Goal: Communication & Community: Answer question/provide support

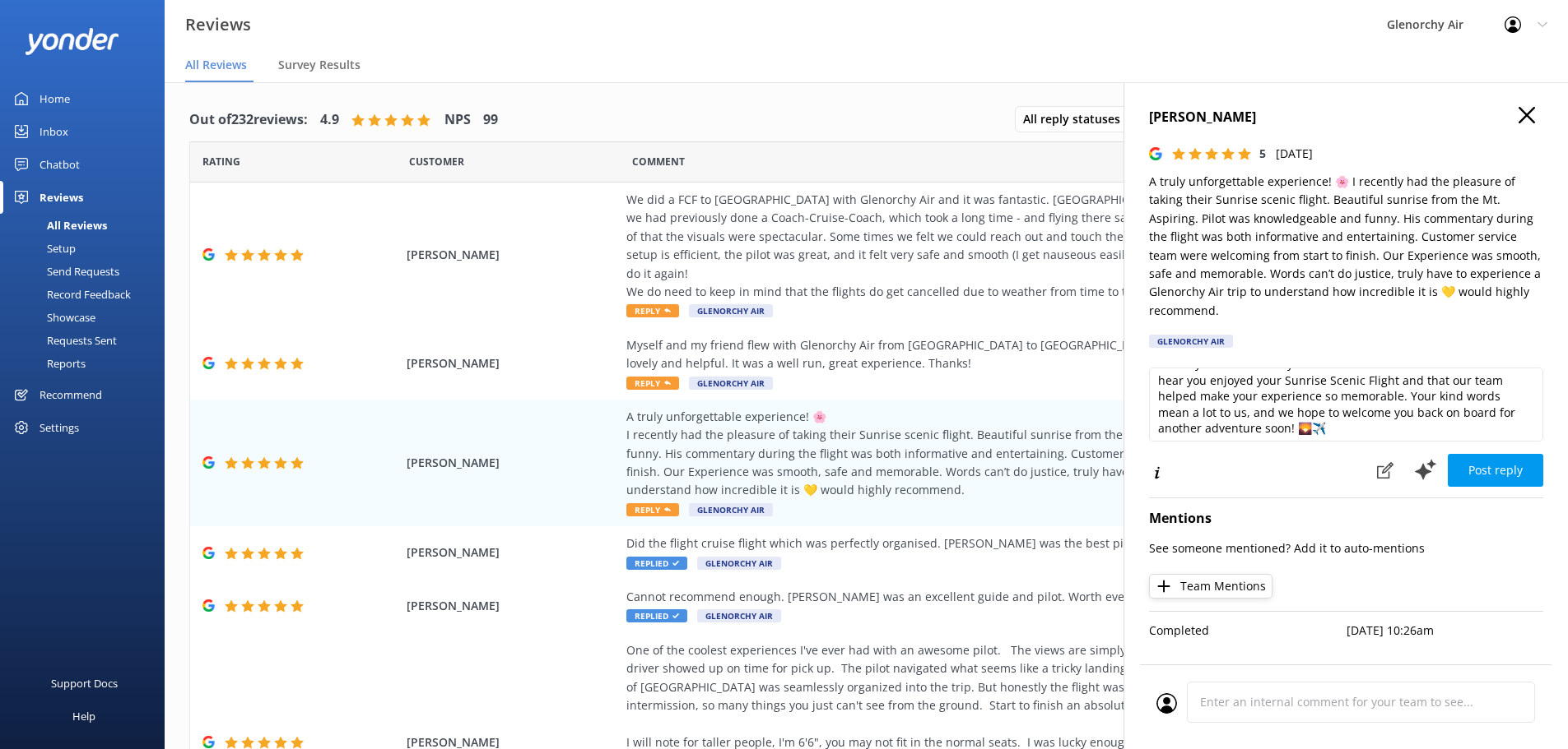
scroll to position [25, 0]
click at [1293, 409] on textarea "Thank you so much for your wonderful review! We’re thrilled to hear you enjoyed…" at bounding box center [1346, 404] width 394 height 74
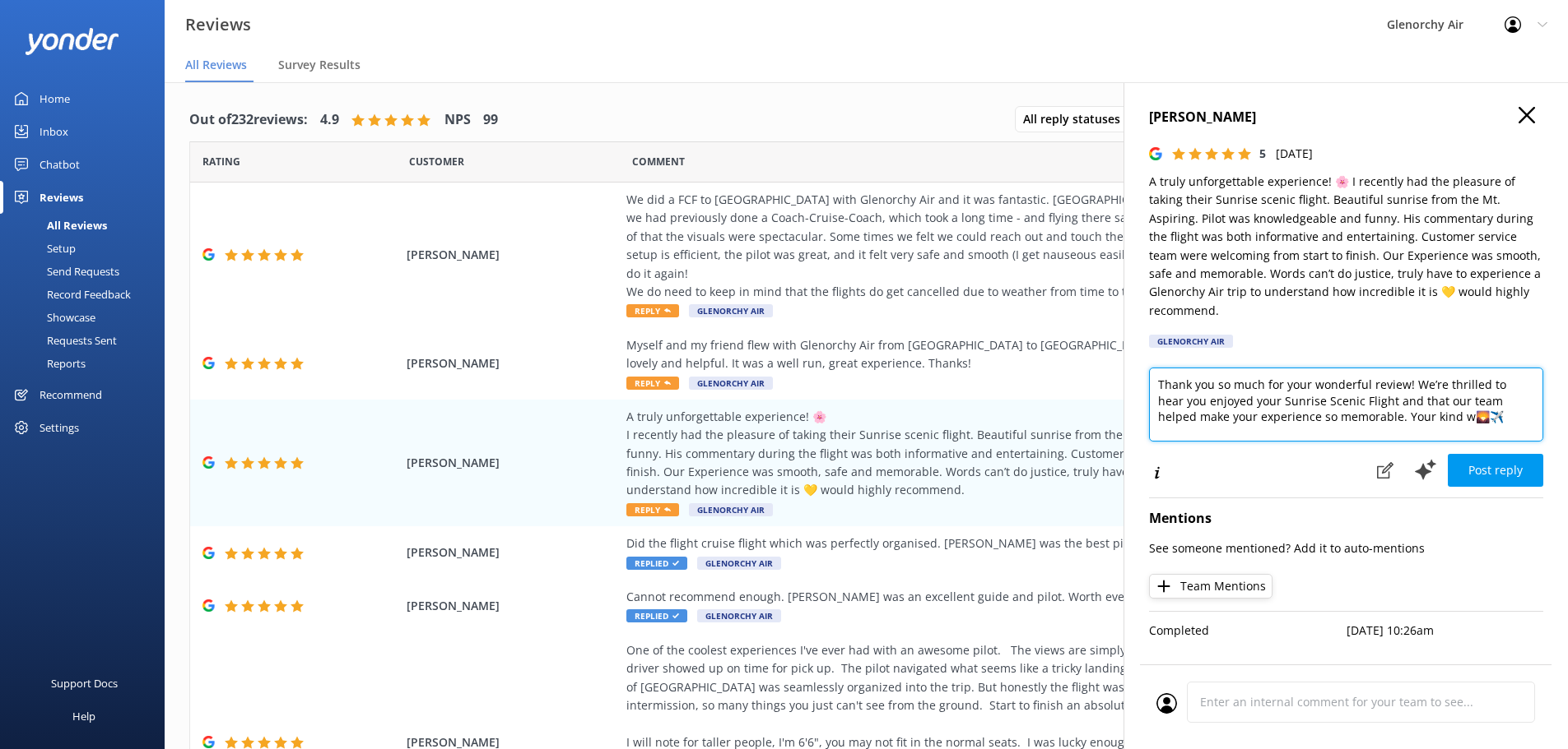
scroll to position [0, 0]
click at [1405, 393] on textarea "Thank you so much for your wonderful review! We’re thrilled to hear you enjoyed…" at bounding box center [1346, 404] width 394 height 74
type textarea "Thank you so much for your wonderful review! We’re thrilled to hear you enjoyed…"
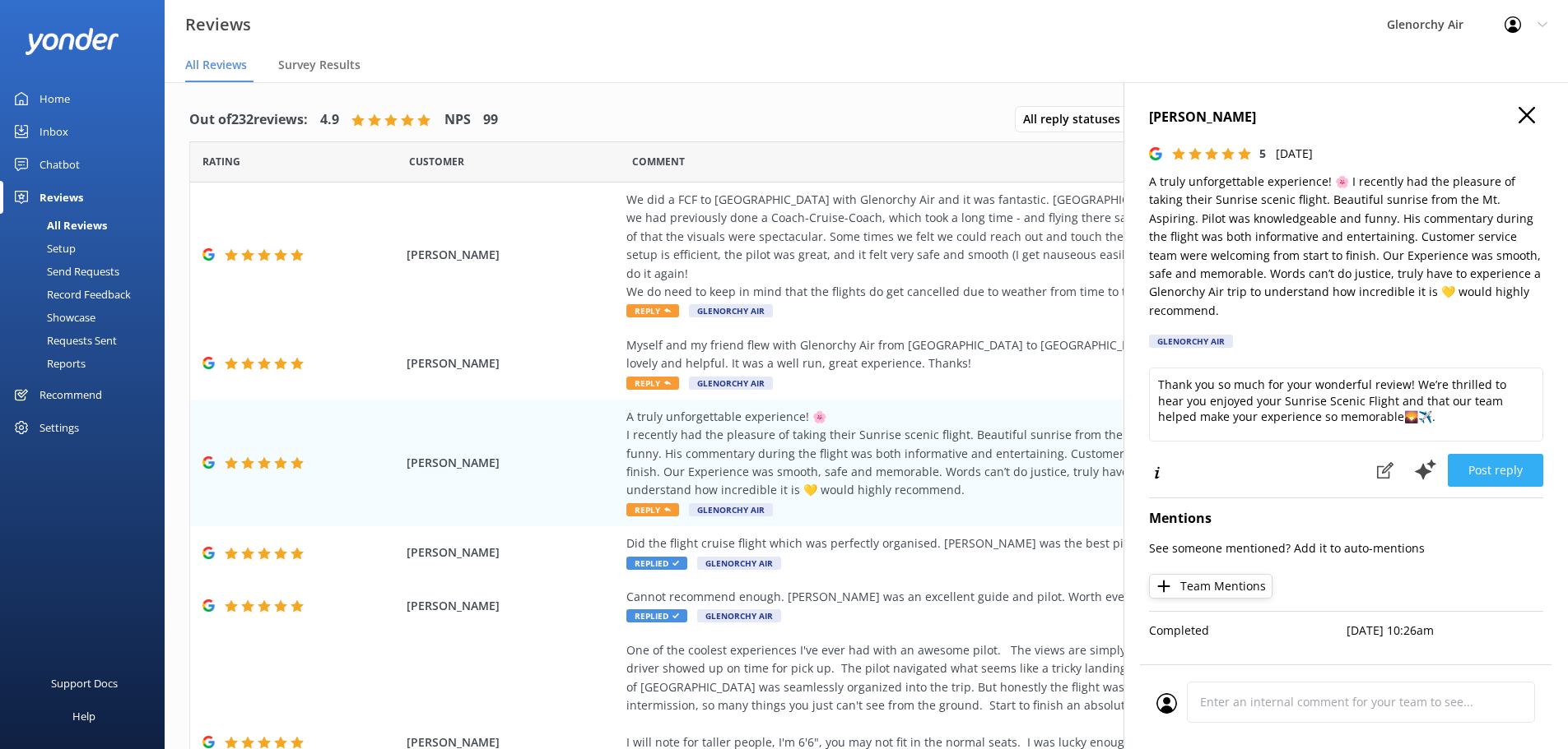
click at [1489, 454] on button "Post reply" at bounding box center [1496, 471] width 96 height 33
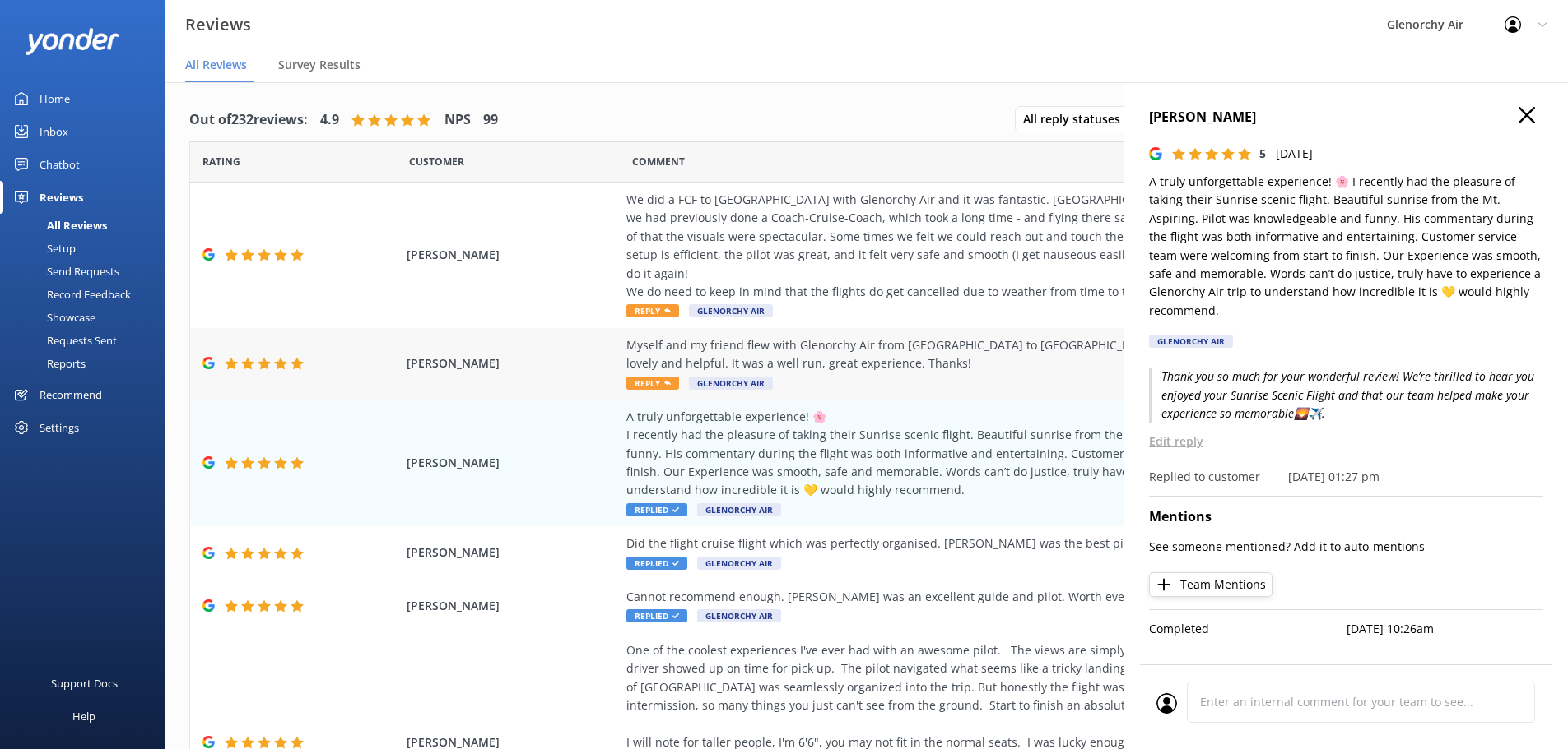
click at [897, 336] on div "Myself and my friend flew with Glenorchy Air from [GEOGRAPHIC_DATA] to [GEOGRAP…" at bounding box center [1001, 355] width 749 height 37
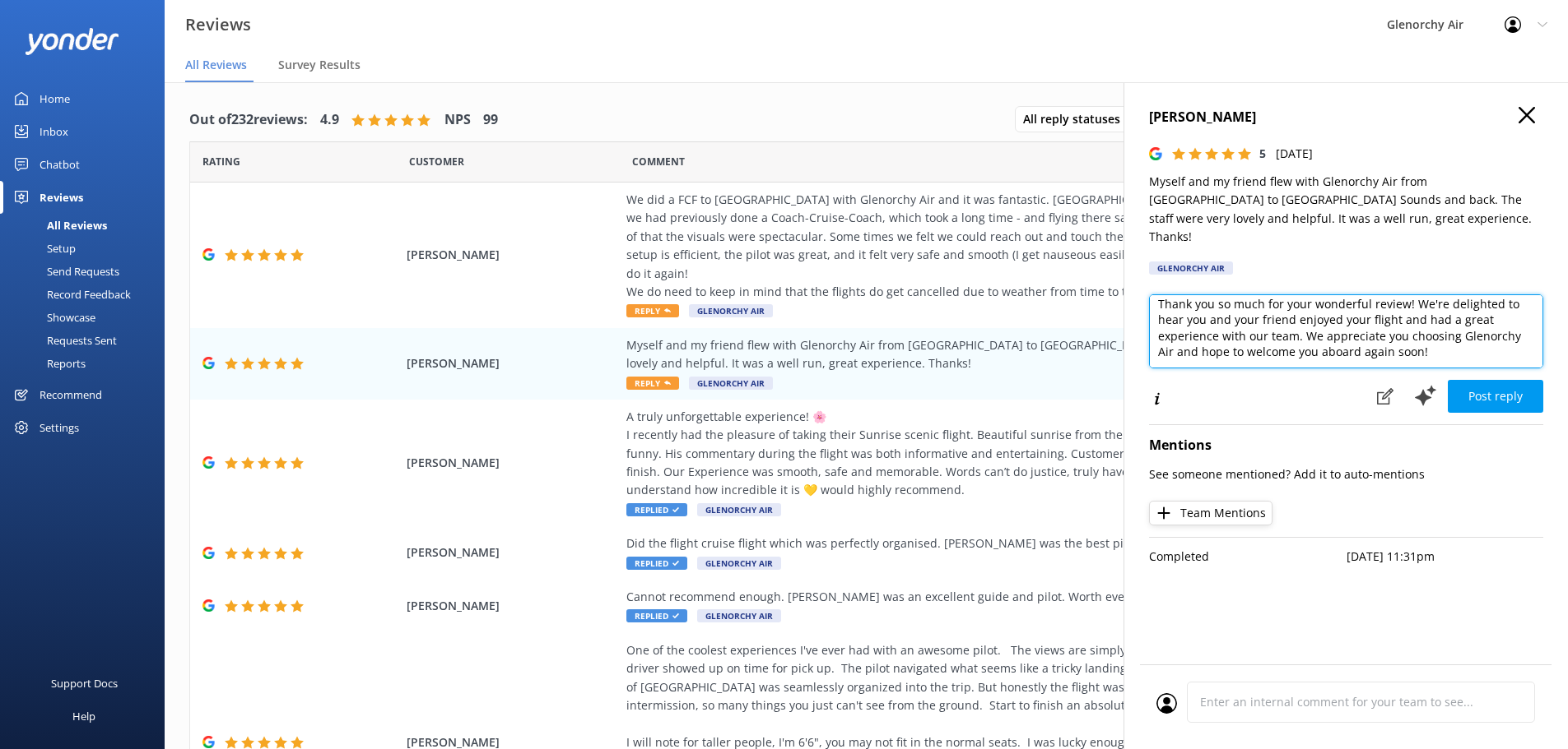
scroll to position [8, 0]
click at [1417, 334] on textarea "Thank you so much for your wonderful review! We're delighted to hear you and yo…" at bounding box center [1346, 331] width 394 height 74
type textarea "Thank you so much for your wonderful review! We're delighted to hear you and yo…"
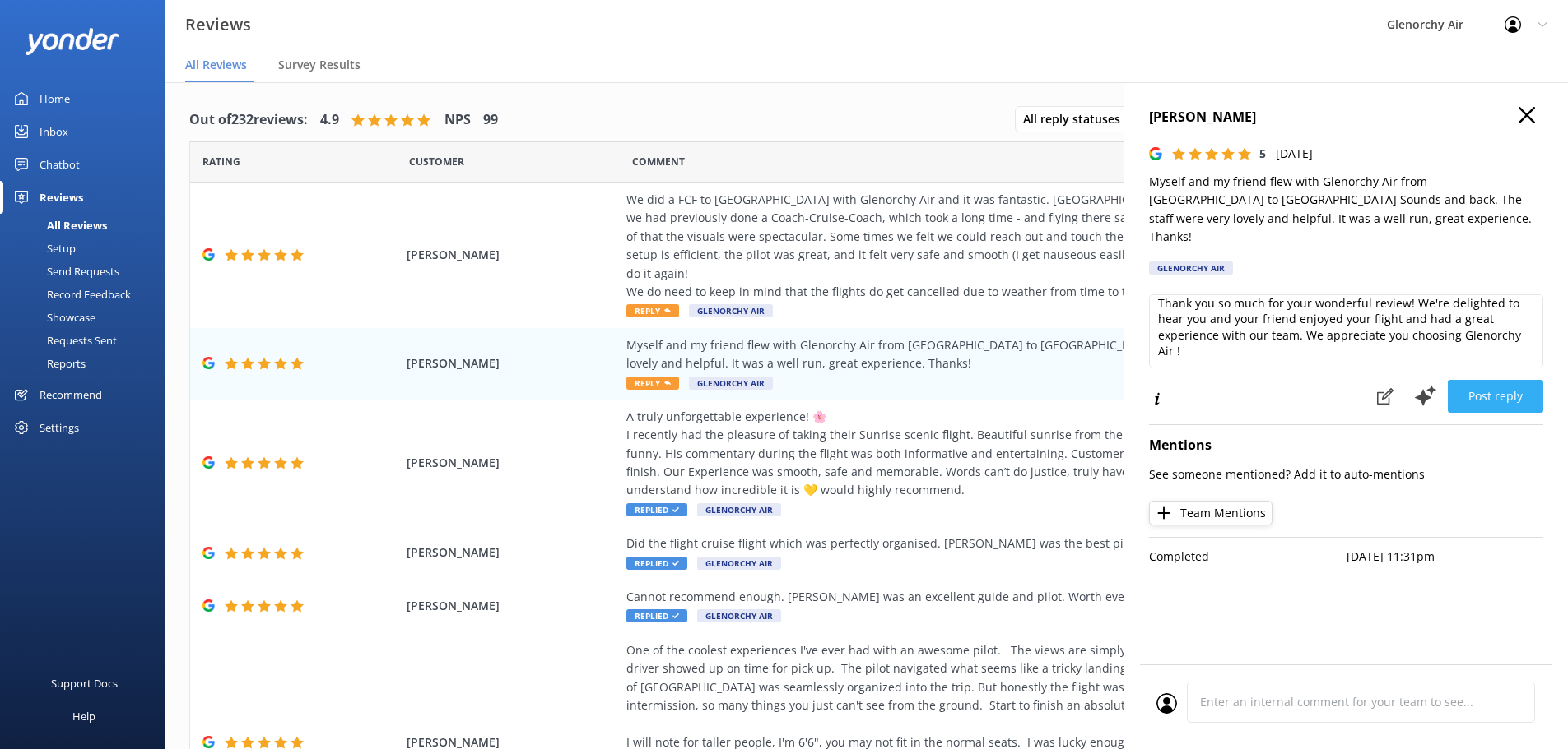
click at [1476, 380] on button "Post reply" at bounding box center [1496, 397] width 96 height 33
click at [644, 305] on span "Reply" at bounding box center [652, 311] width 52 height 13
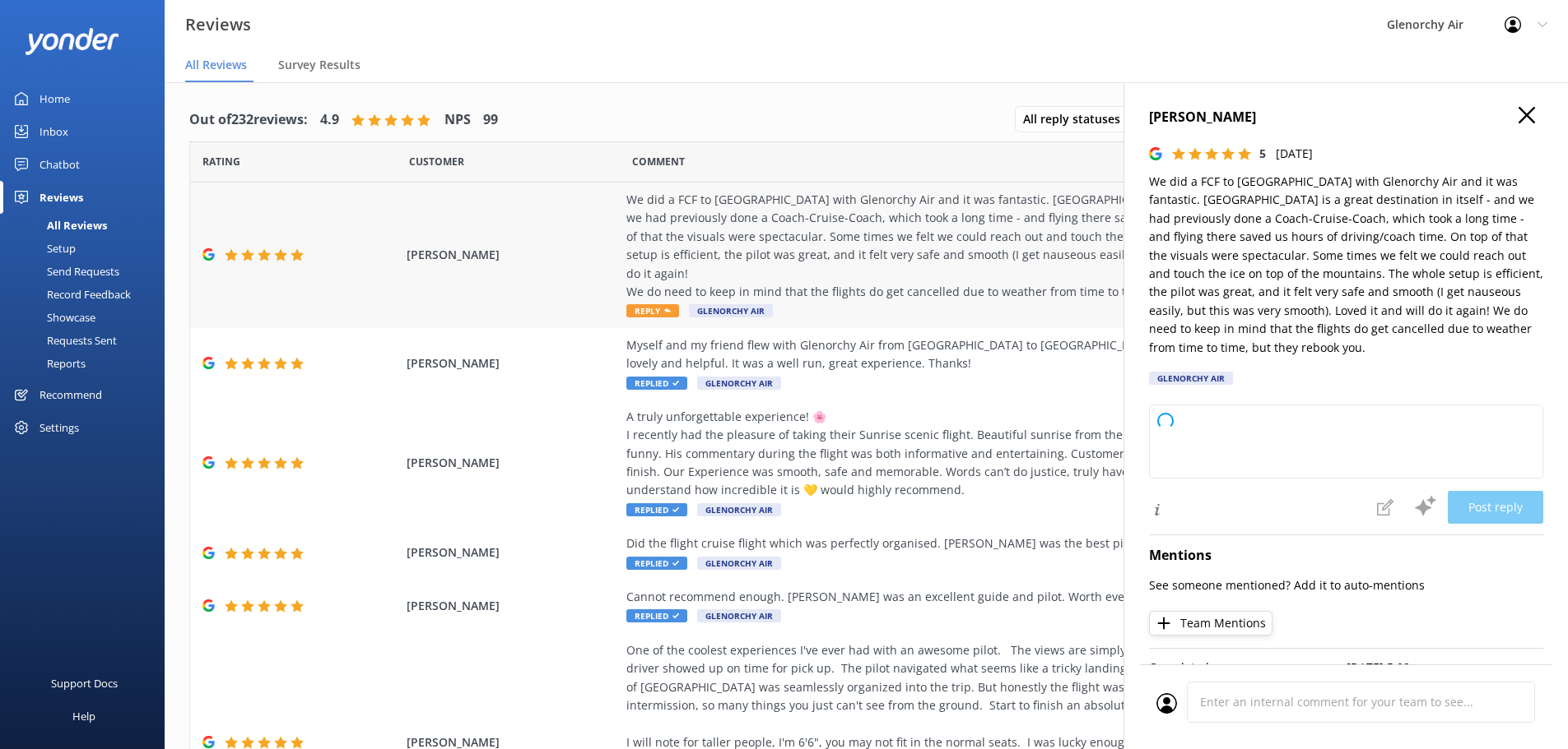
type textarea "Thank you so much for your wonderful review! We’re thrilled you enjoyed your fl…"
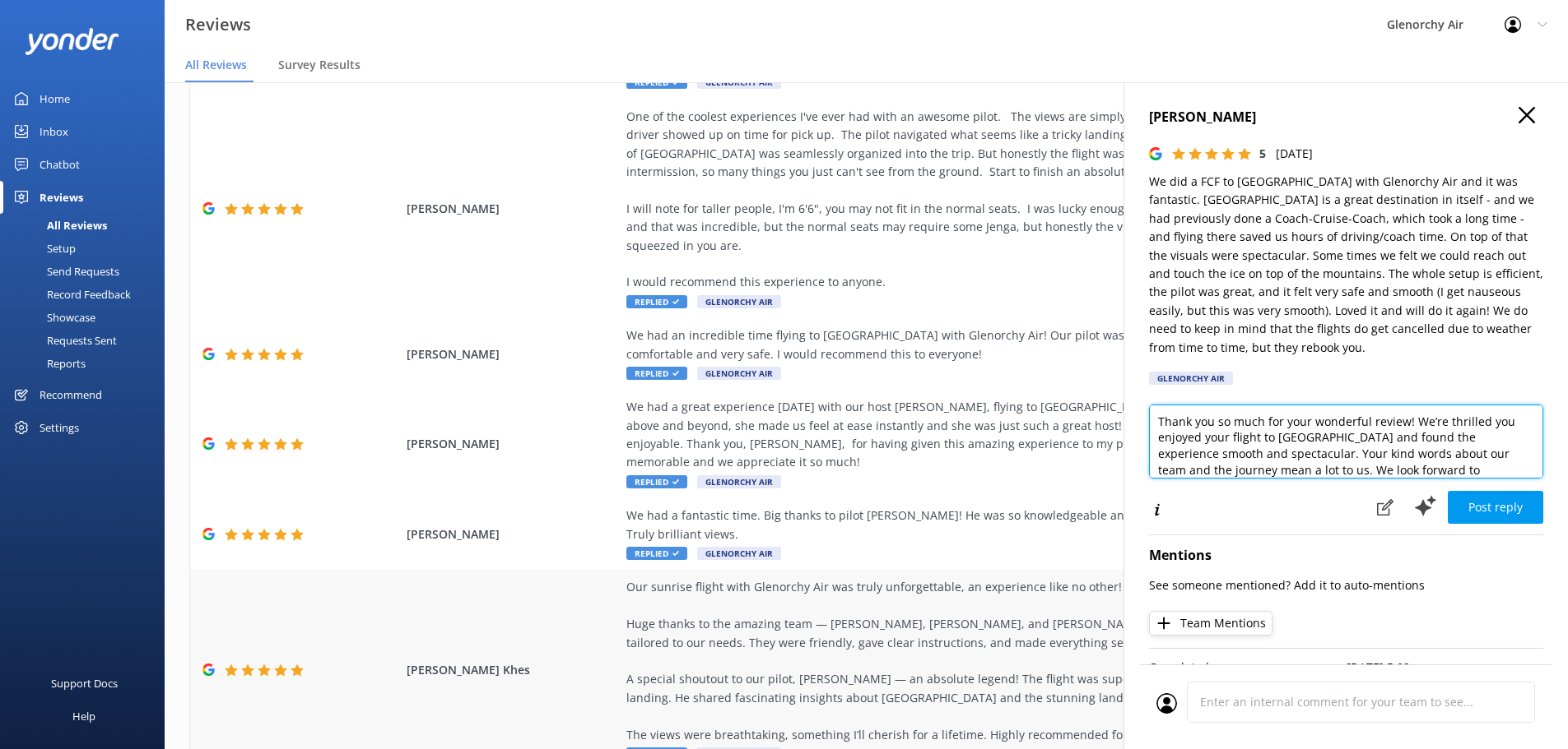
scroll to position [554, 0]
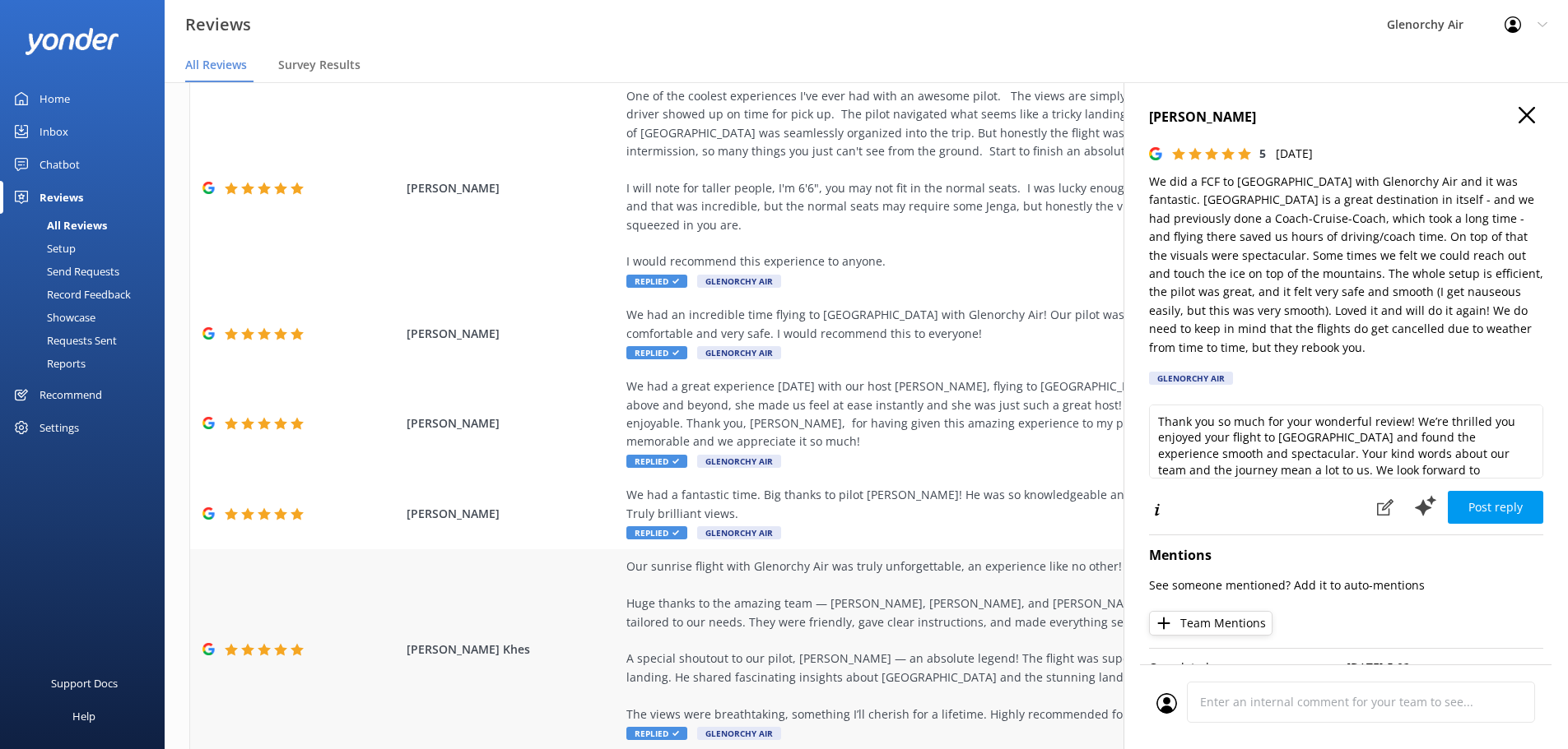
click at [727, 727] on span "Glenorchy Air" at bounding box center [739, 734] width 84 height 13
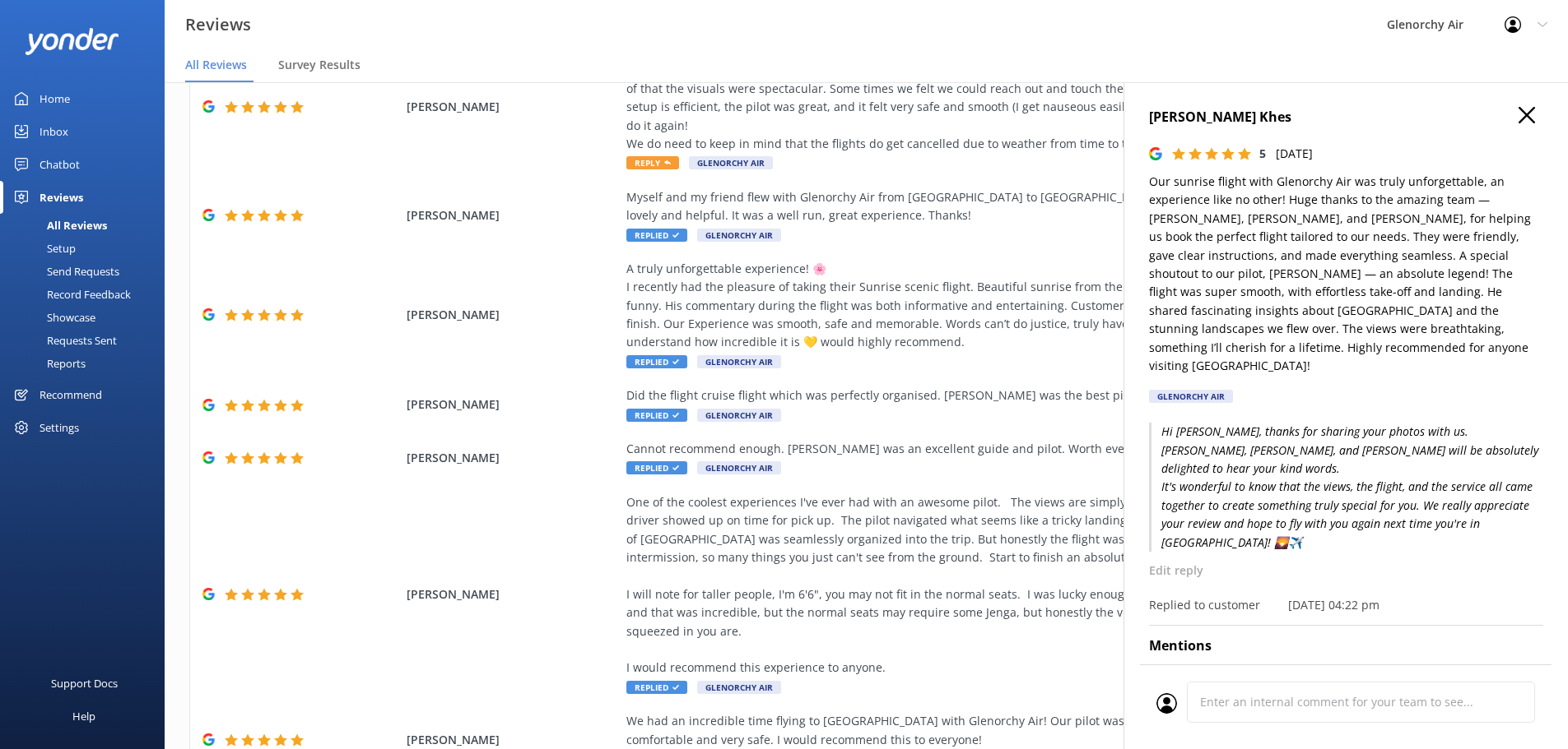
scroll to position [61, 0]
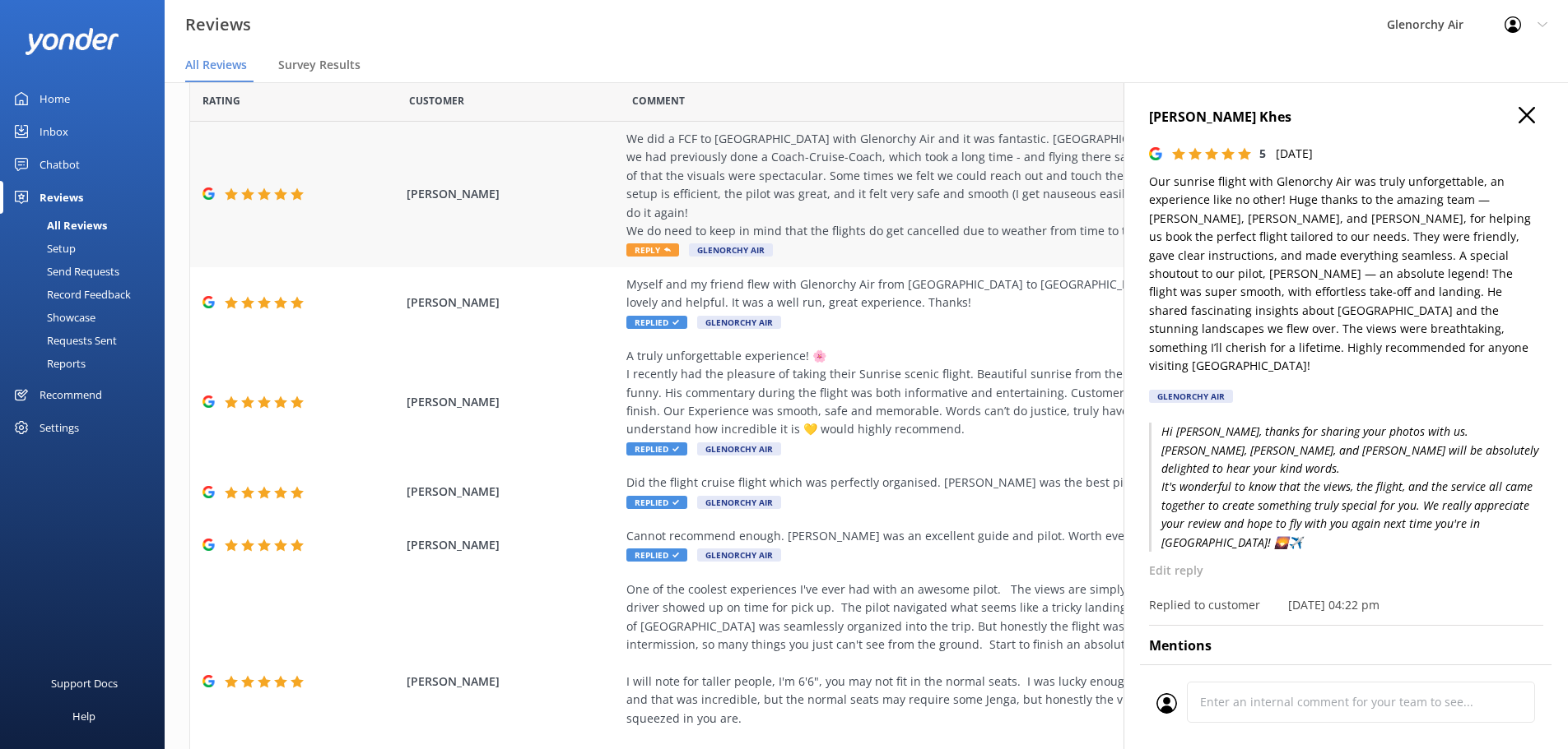
click at [830, 191] on div "We did a FCF to [GEOGRAPHIC_DATA] with Glenorchy Air and it was fantastic. [GEO…" at bounding box center [1001, 185] width 749 height 110
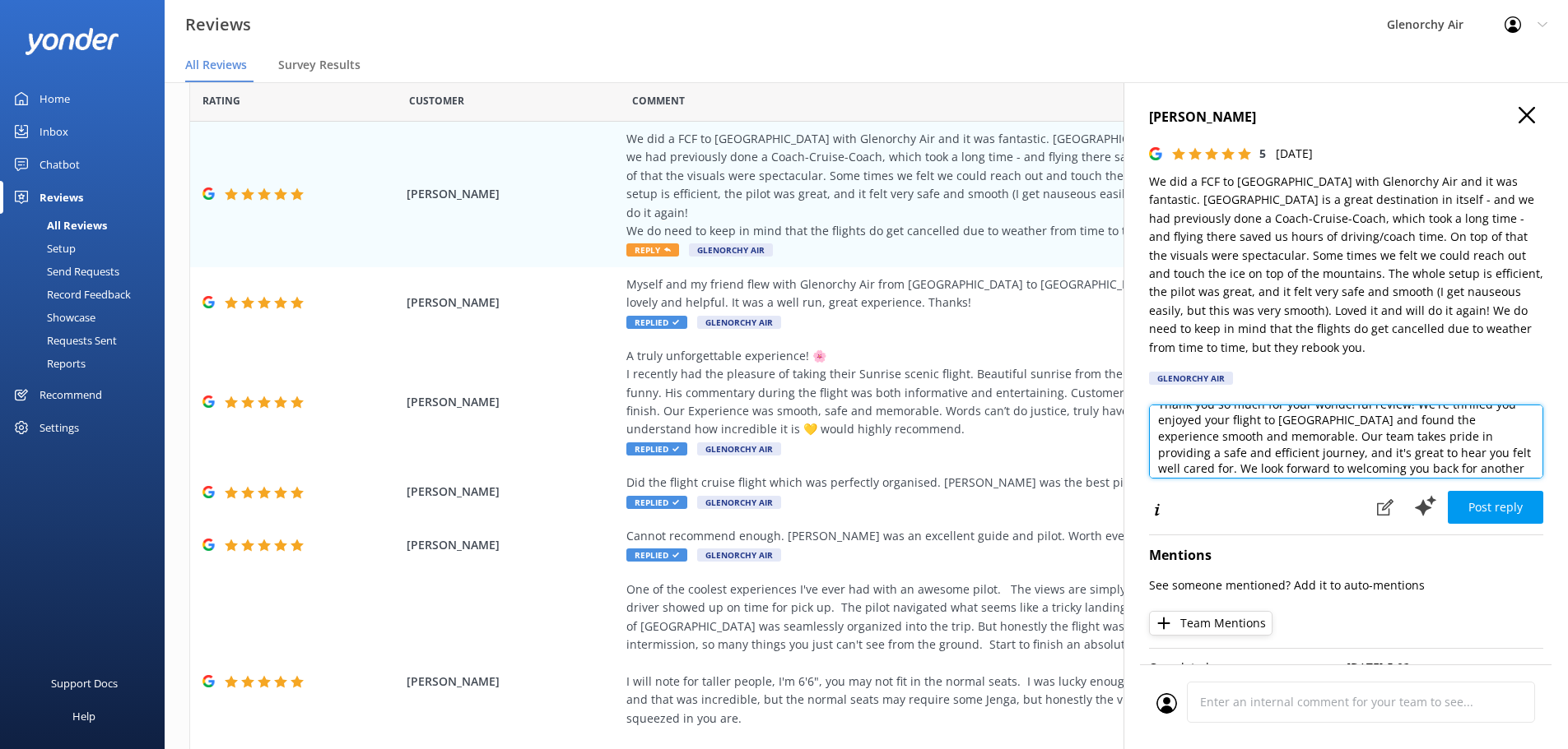
scroll to position [33, 0]
click at [1505, 440] on textarea "Thank you so much for your wonderful review! We're thrilled you enjoyed your fl…" at bounding box center [1346, 441] width 394 height 74
click at [1481, 426] on textarea "Thank you so much for your wonderful review! We're thrilled you enjoyed your fl…" at bounding box center [1346, 441] width 394 height 74
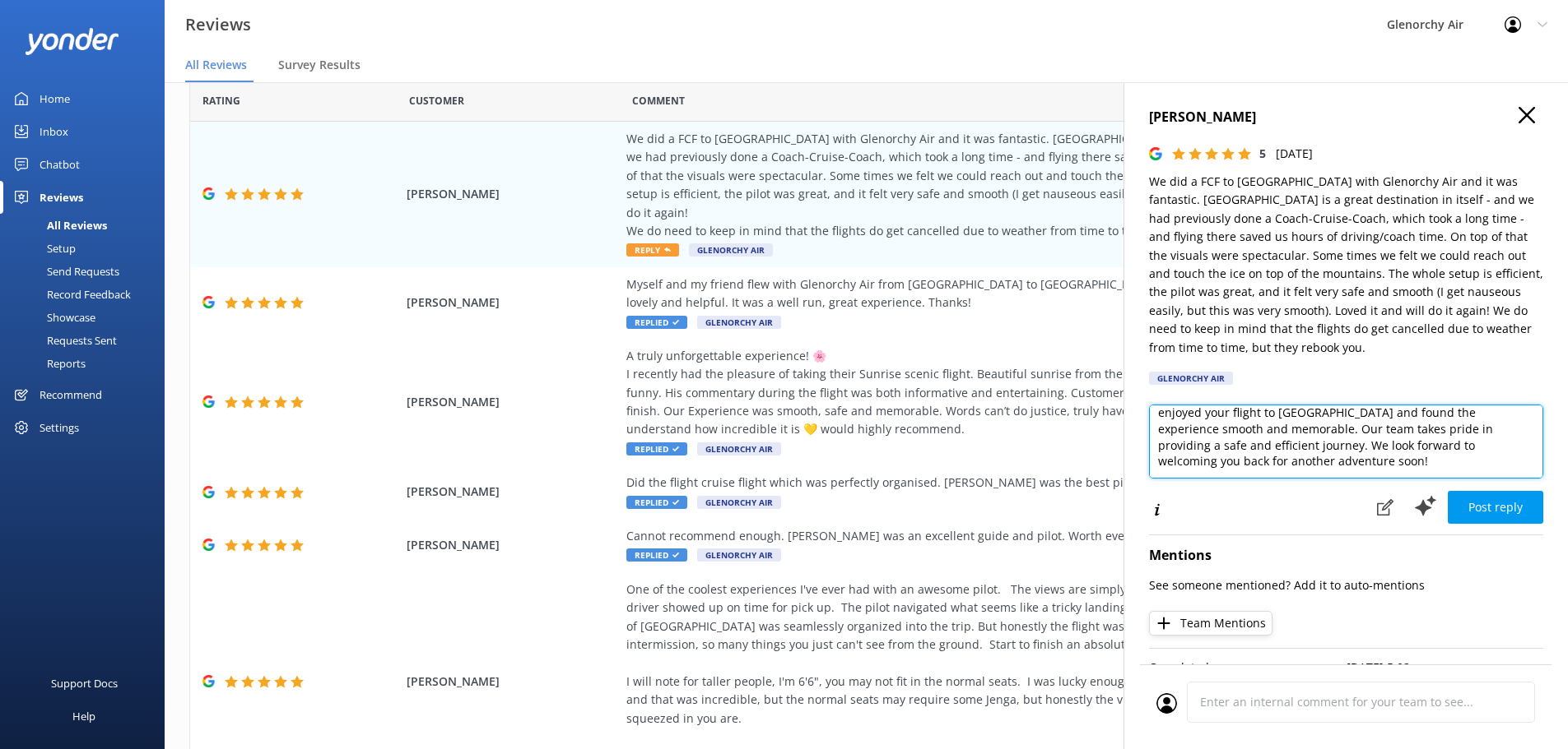
click at [1415, 464] on textarea "Thank you so much for your wonderful review! We're delighted you enjoyed your f…" at bounding box center [1346, 441] width 394 height 74
type textarea "Thank you so much for your wonderful review! We're delighted you enjoyed your f…"
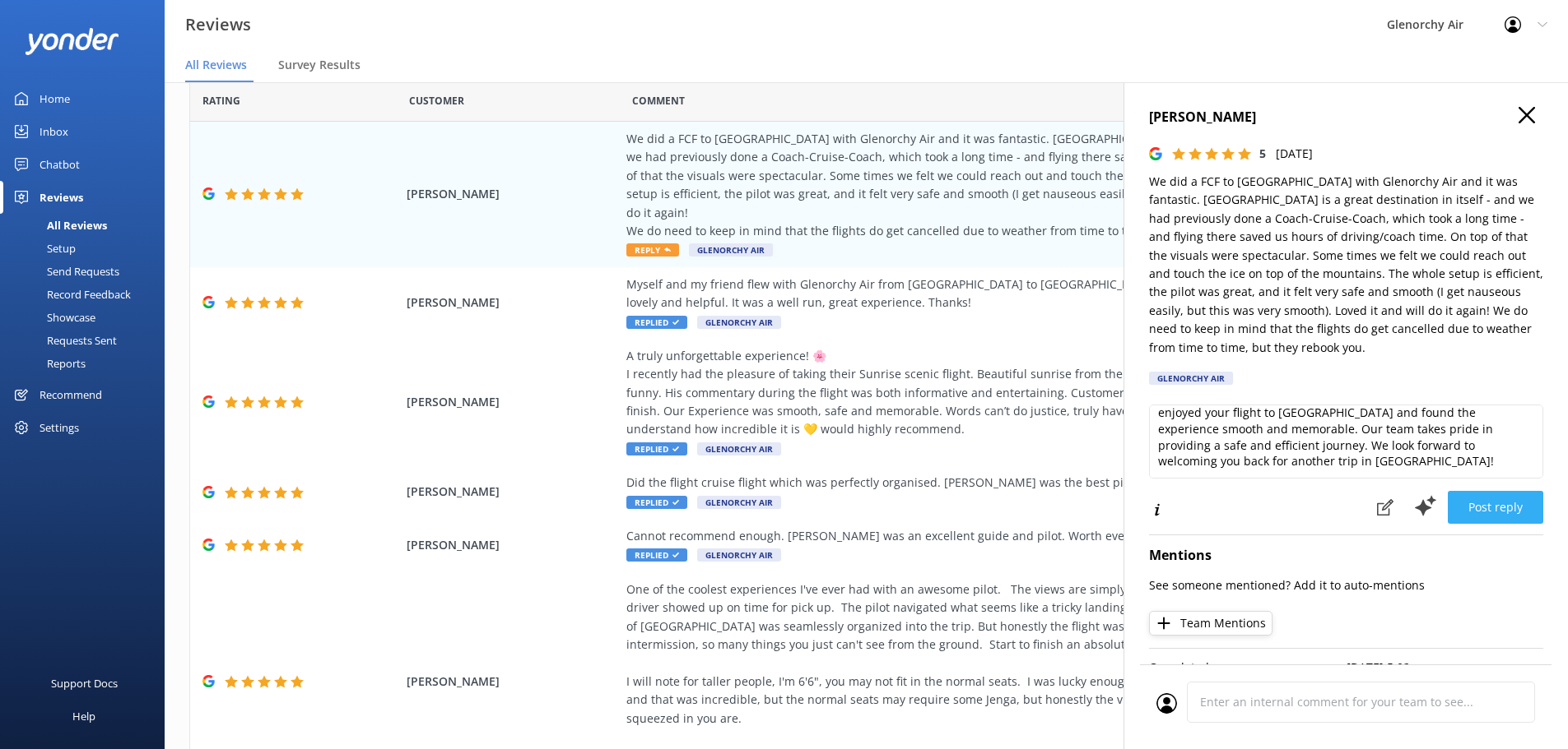
click at [1491, 515] on button "Post reply" at bounding box center [1496, 508] width 96 height 33
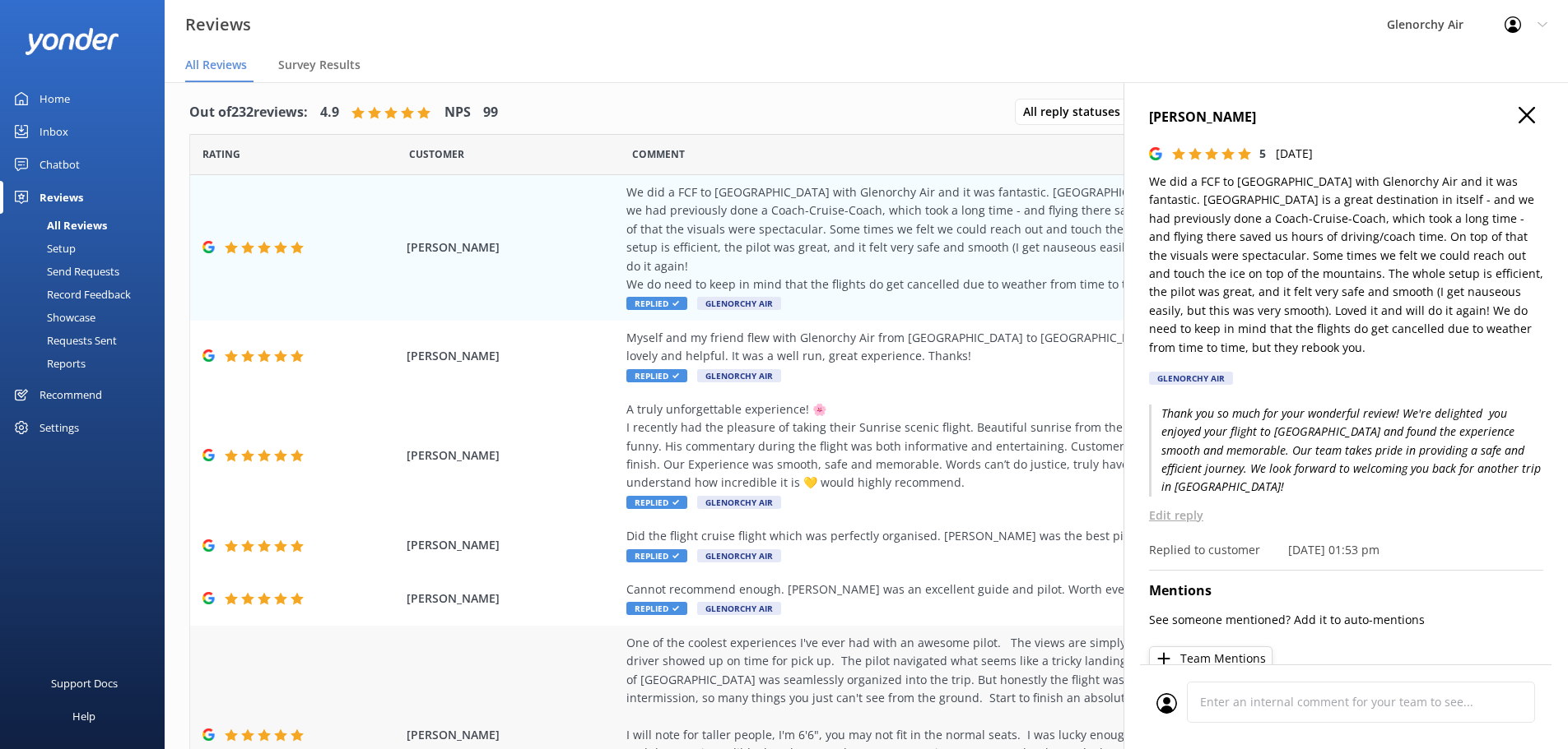
scroll to position [0, 0]
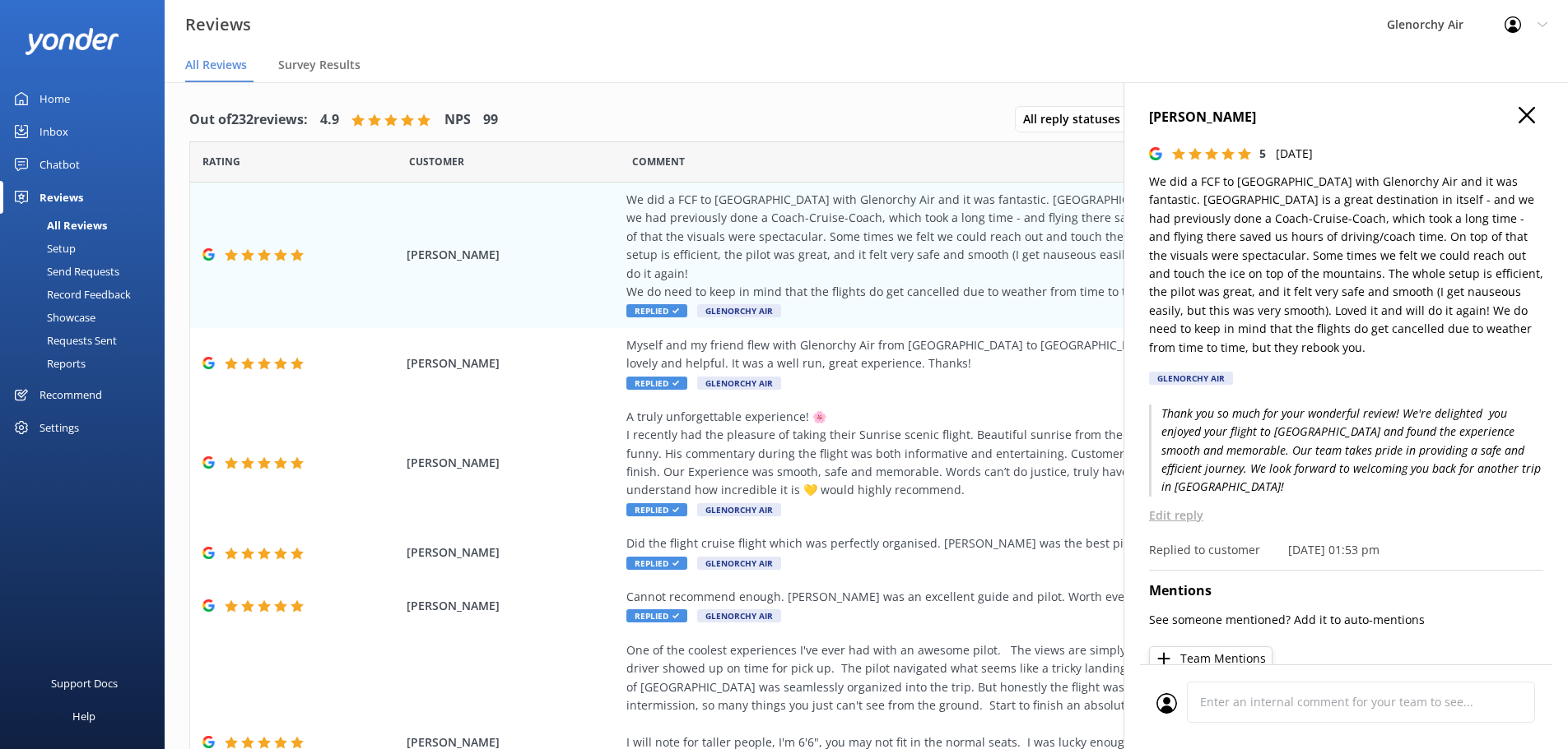
click at [1519, 115] on icon "button" at bounding box center [1527, 116] width 17 height 17
